Goal: Navigation & Orientation: Find specific page/section

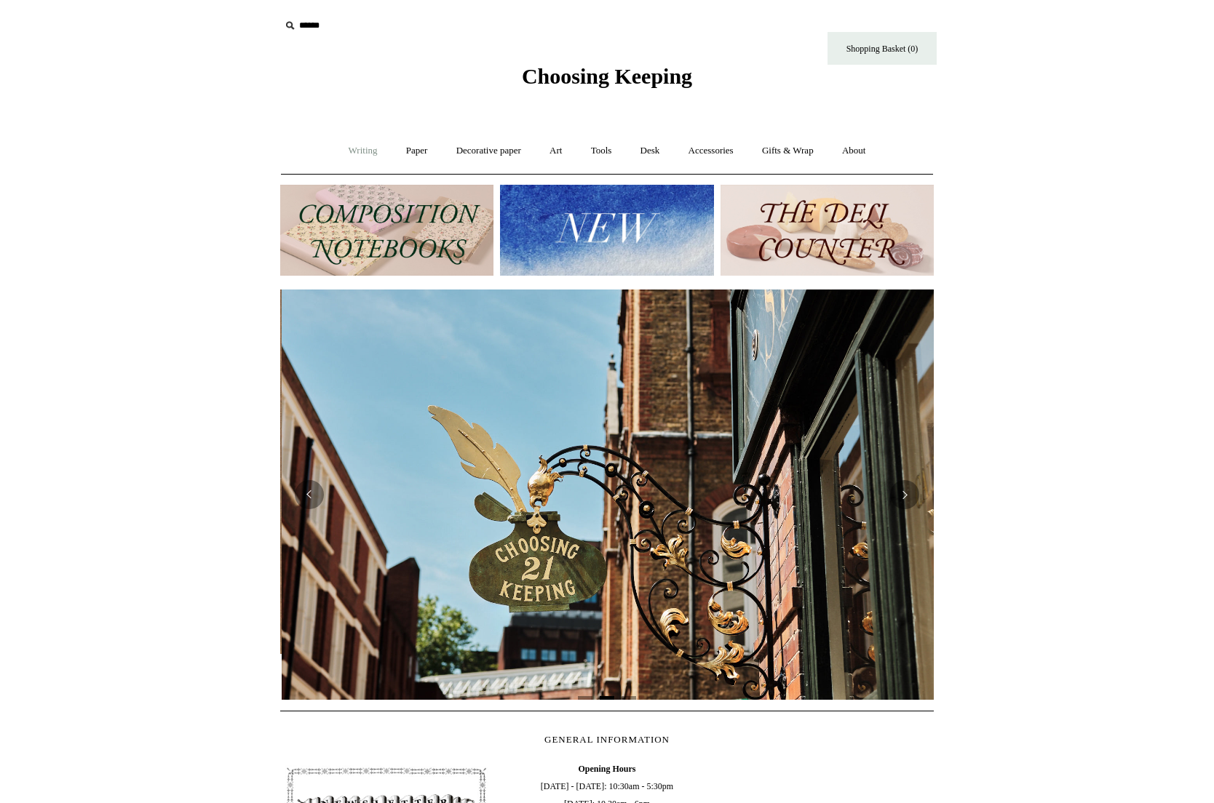
scroll to position [0, 653]
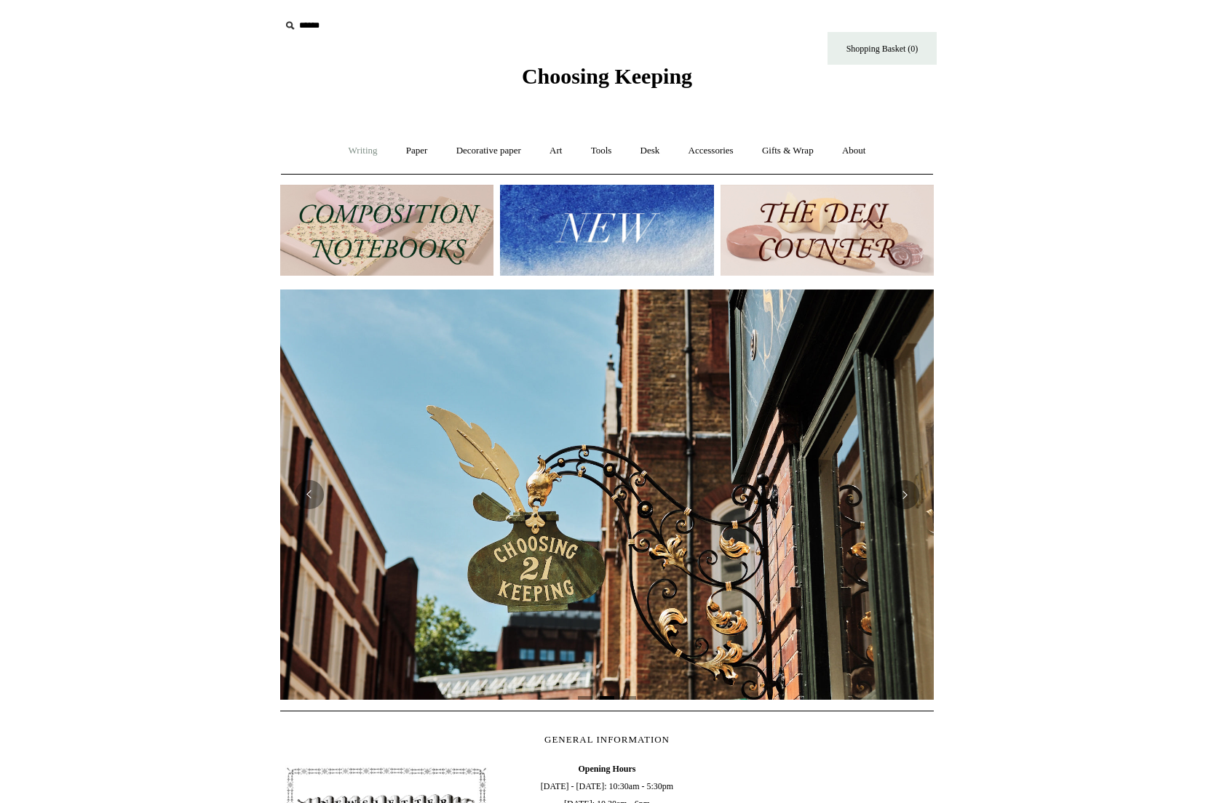
click at [354, 153] on link "Writing +" at bounding box center [362, 151] width 55 height 39
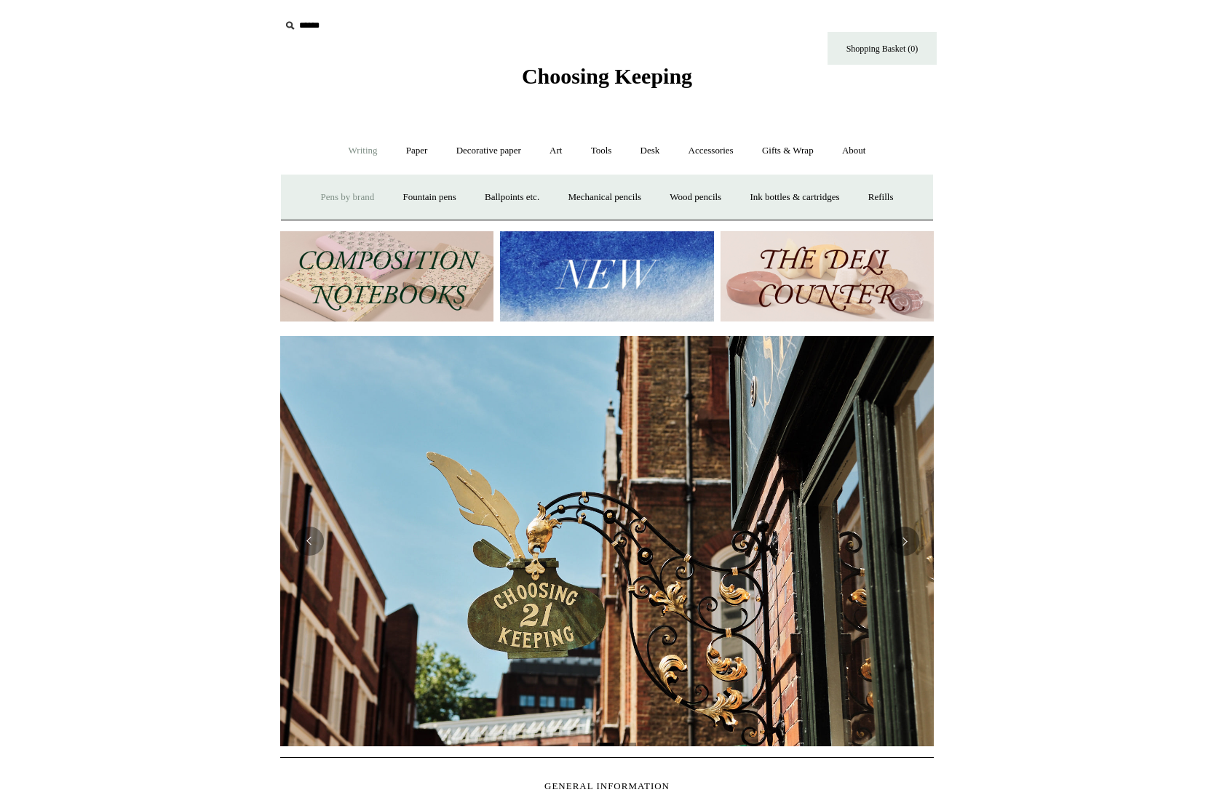
click at [344, 190] on link "Pens by brand +" at bounding box center [348, 197] width 80 height 39
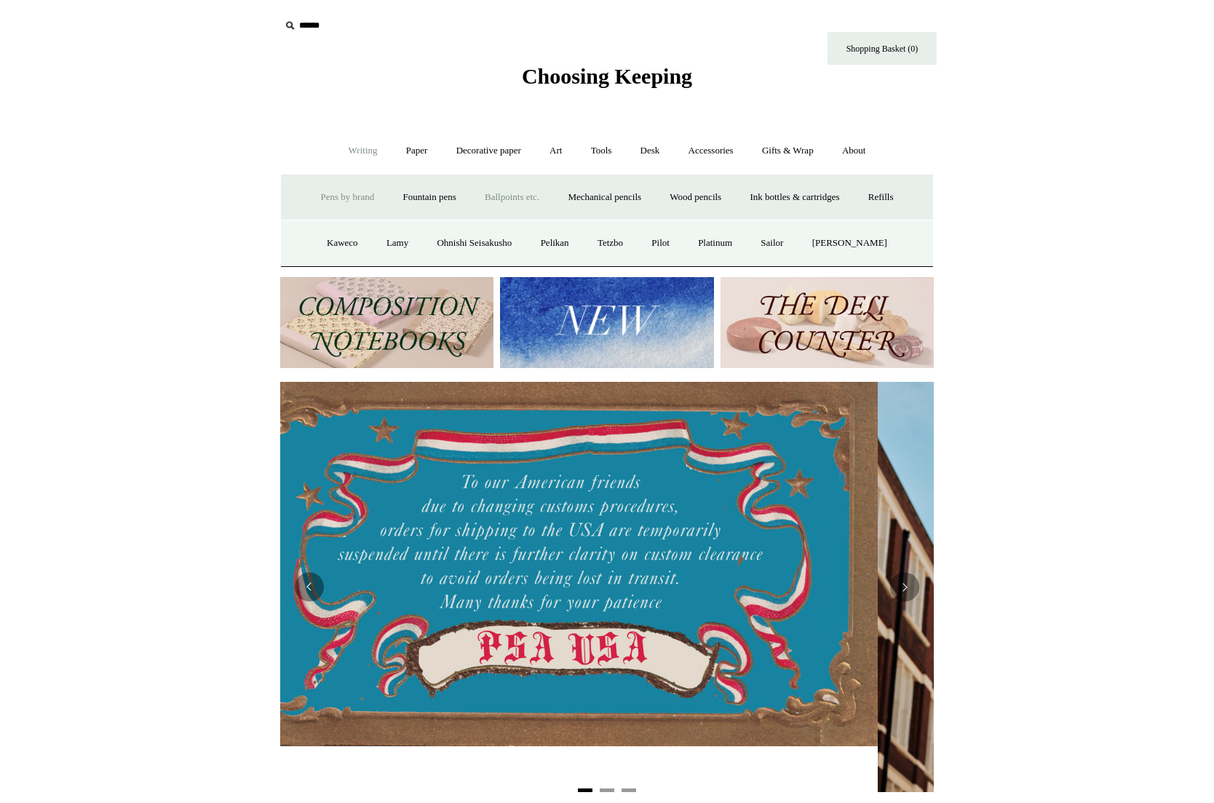
scroll to position [0, 0]
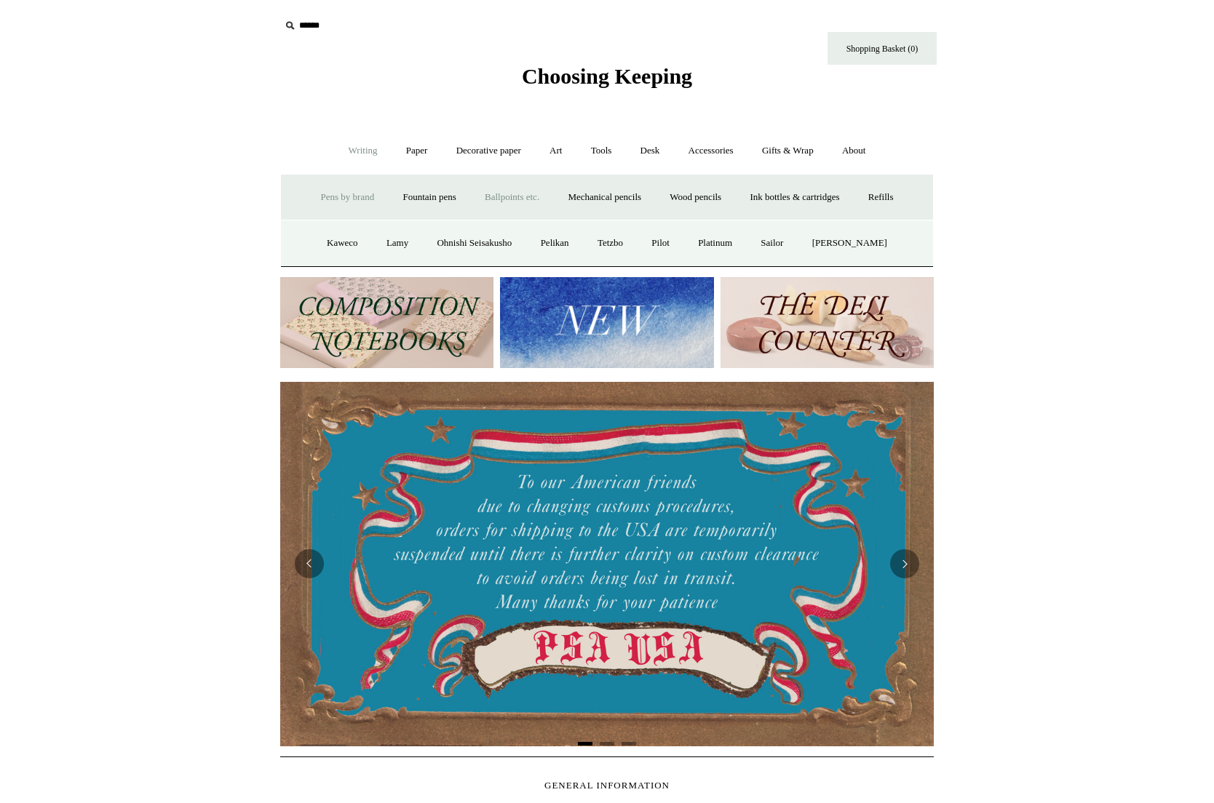
click at [472, 188] on link "Ballpoints etc. +" at bounding box center [512, 197] width 81 height 39
click at [490, 194] on link "Ballpoints etc. -" at bounding box center [512, 197] width 81 height 39
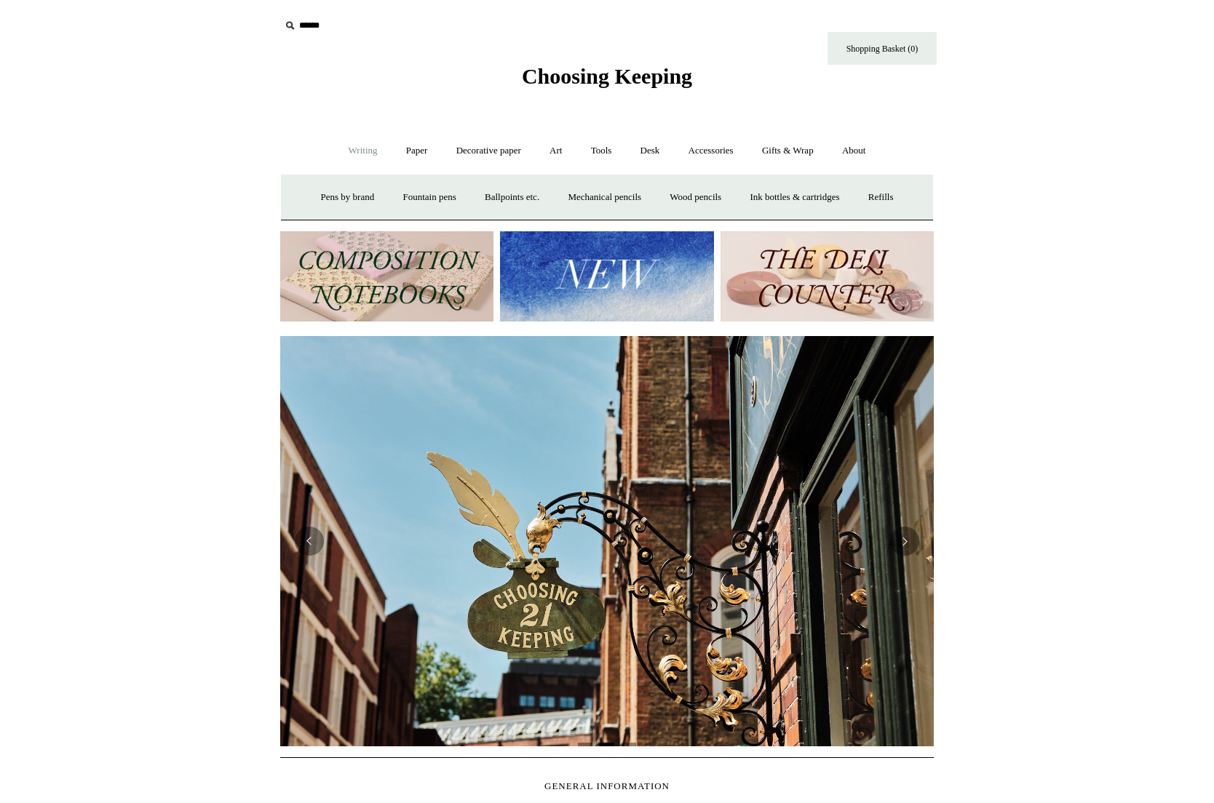
click at [360, 146] on link "Writing -" at bounding box center [362, 151] width 55 height 39
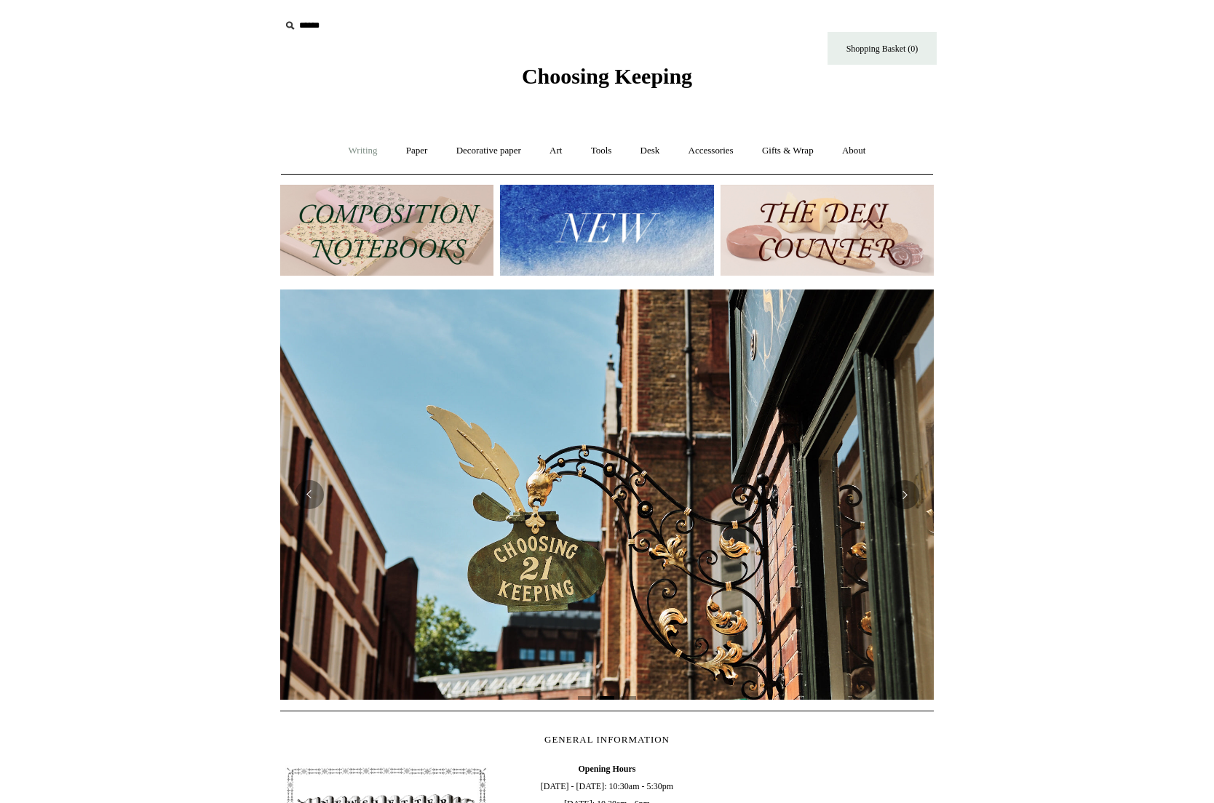
click at [359, 149] on link "Writing +" at bounding box center [362, 151] width 55 height 39
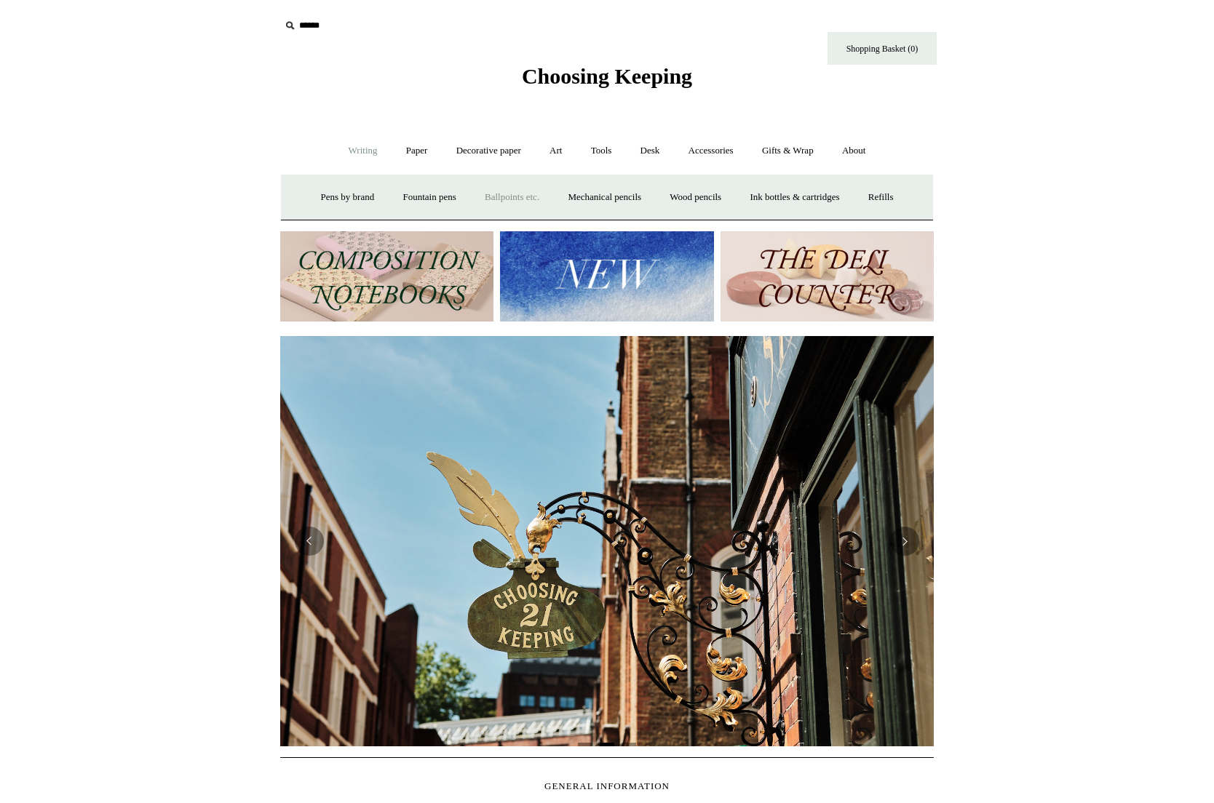
click at [493, 196] on link "Ballpoints etc. +" at bounding box center [512, 197] width 81 height 39
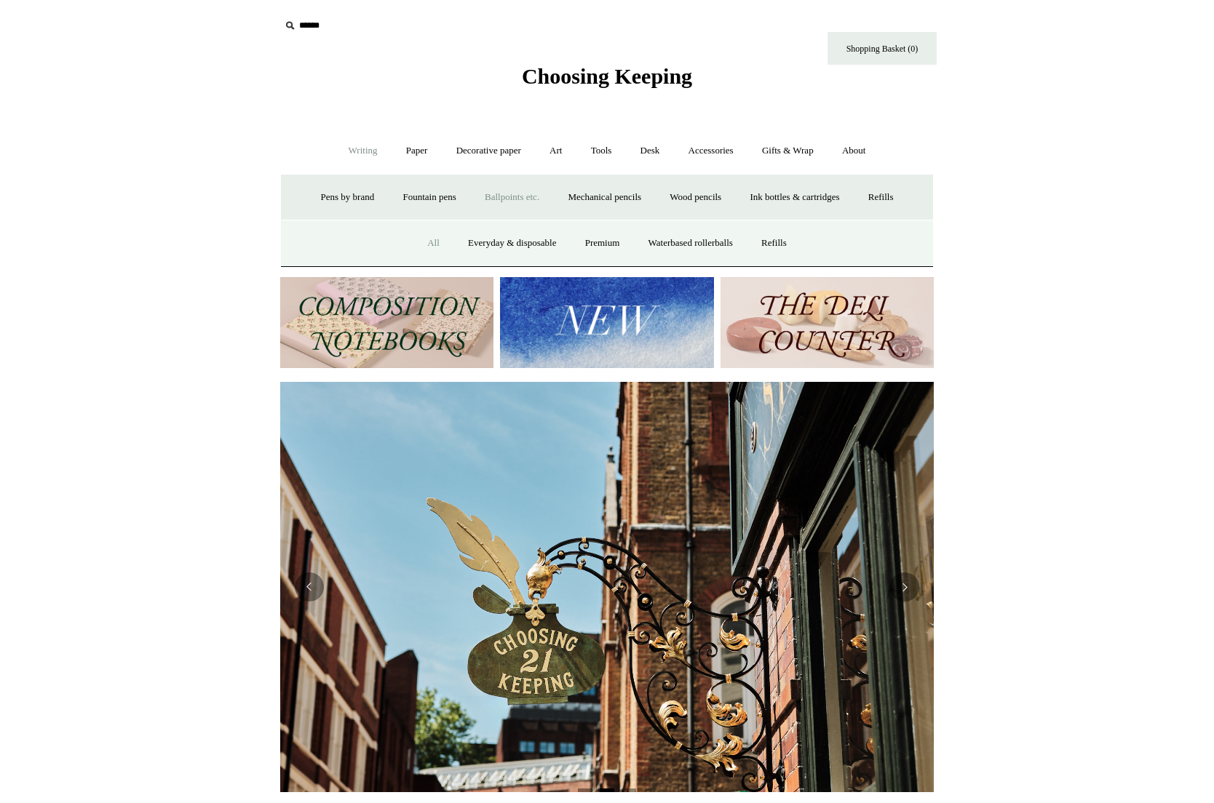
scroll to position [0, 814]
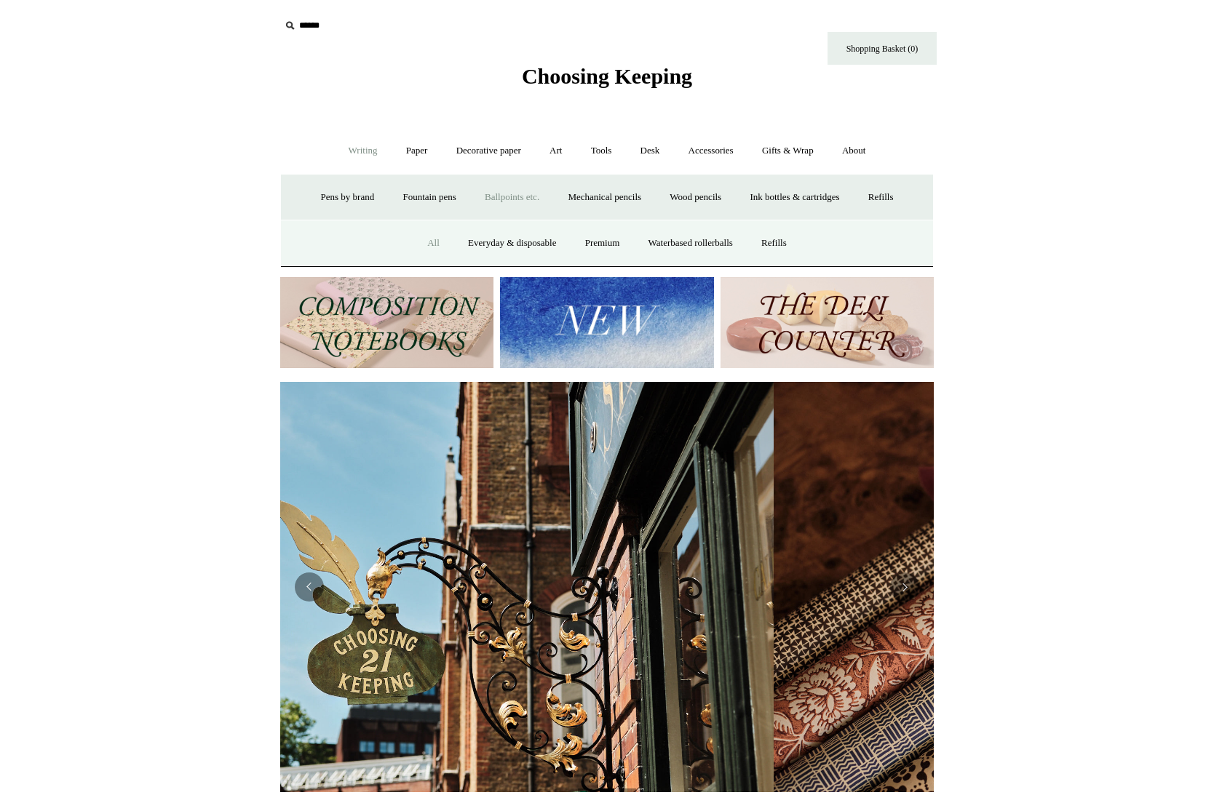
click at [419, 243] on link "All" at bounding box center [433, 243] width 39 height 39
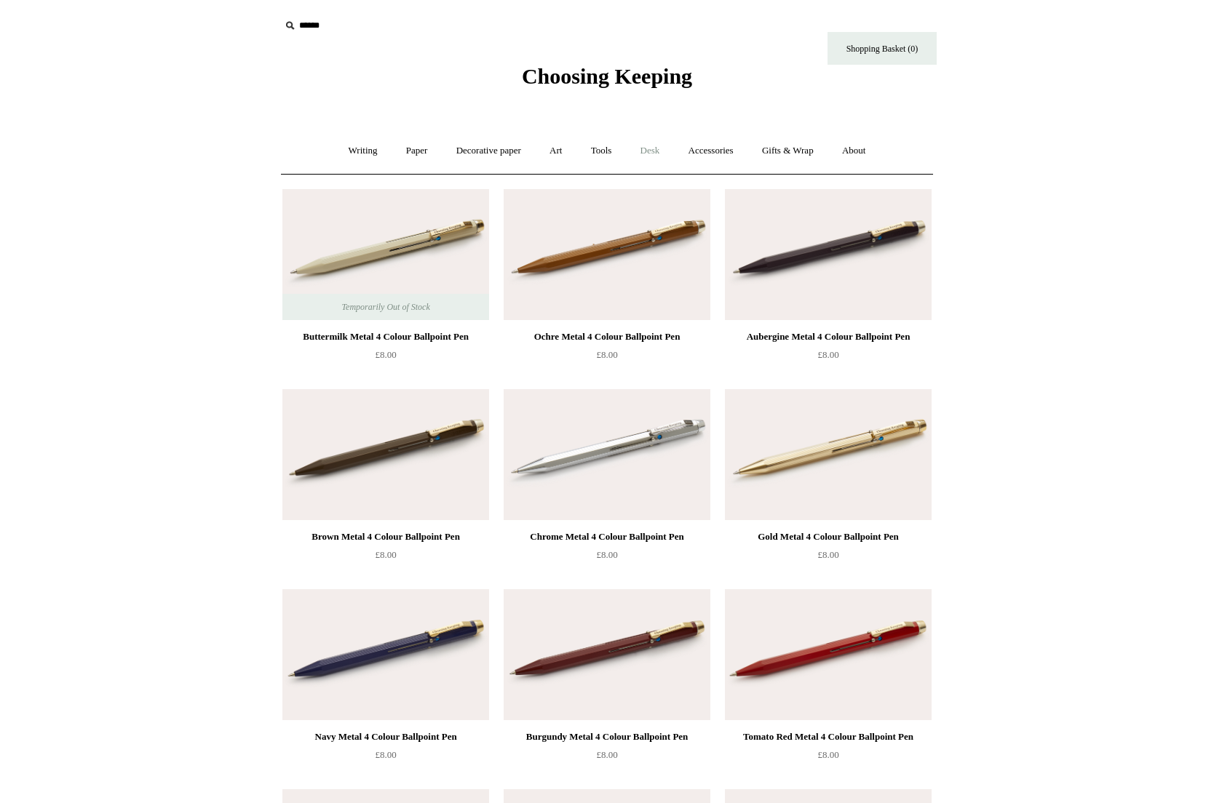
click at [658, 155] on link "Desk +" at bounding box center [650, 151] width 46 height 39
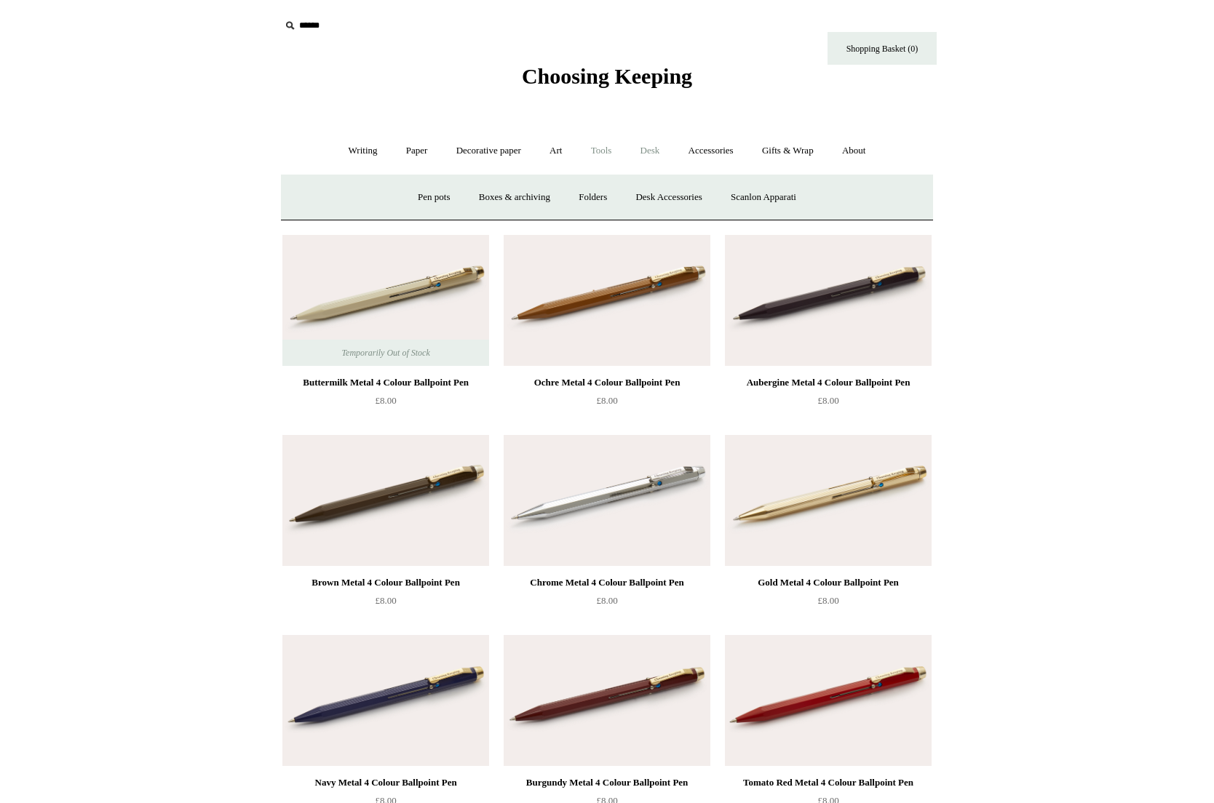
click at [609, 154] on link "Tools +" at bounding box center [601, 151] width 47 height 39
click at [547, 150] on link "Art +" at bounding box center [555, 151] width 39 height 39
click at [501, 153] on link "Decorative paper +" at bounding box center [488, 151] width 91 height 39
click at [706, 155] on link "Accessories +" at bounding box center [710, 151] width 71 height 39
click at [360, 196] on link "Personal Accessories +" at bounding box center [359, 197] width 106 height 39
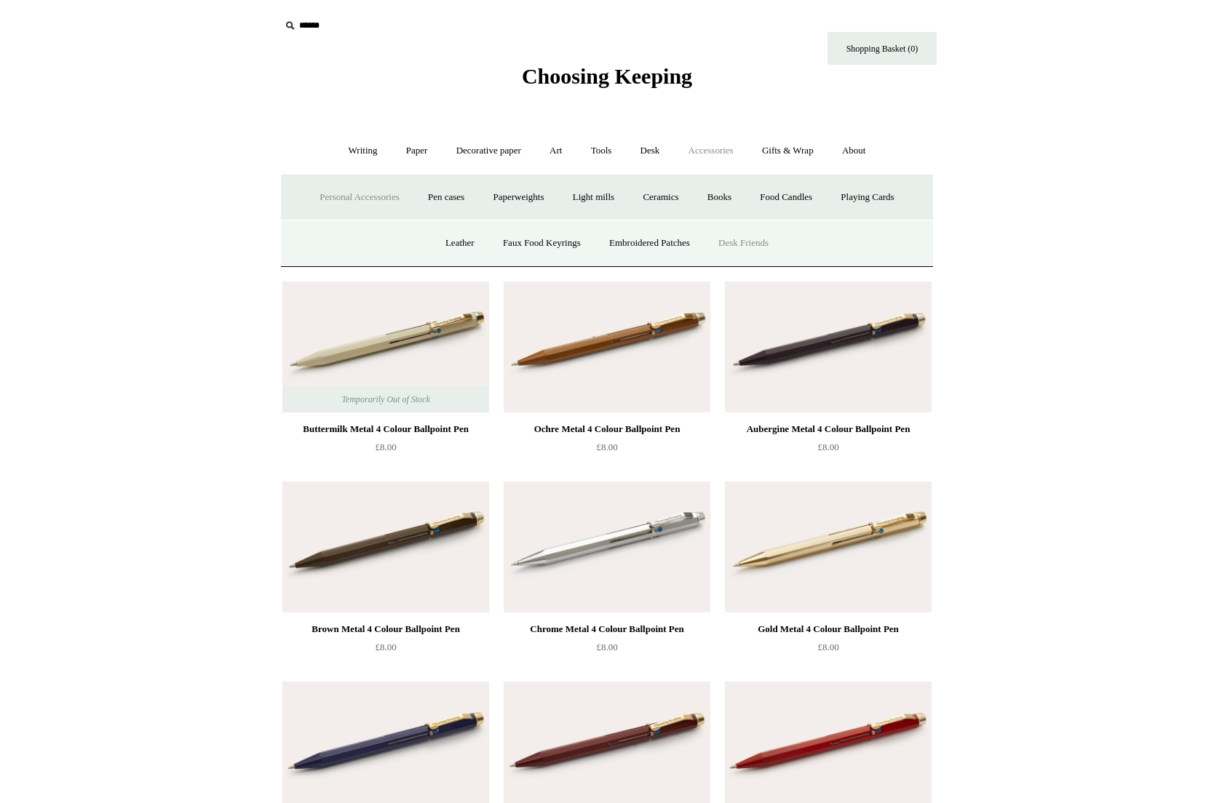
click at [742, 236] on link "Desk Friends" at bounding box center [743, 243] width 76 height 39
